Goal: Information Seeking & Learning: Learn about a topic

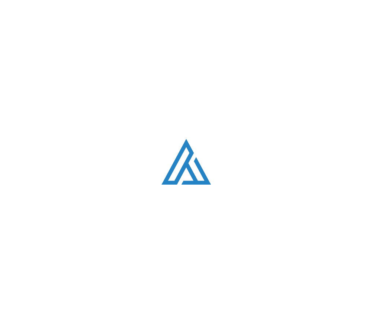
scroll to position [1523, 0]
